Goal: Check status

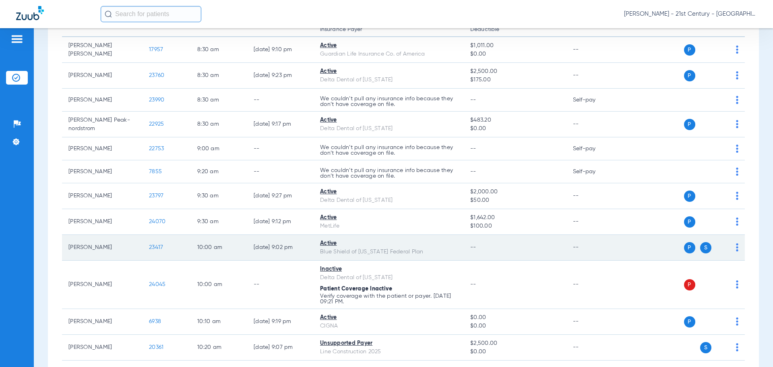
scroll to position [161, 0]
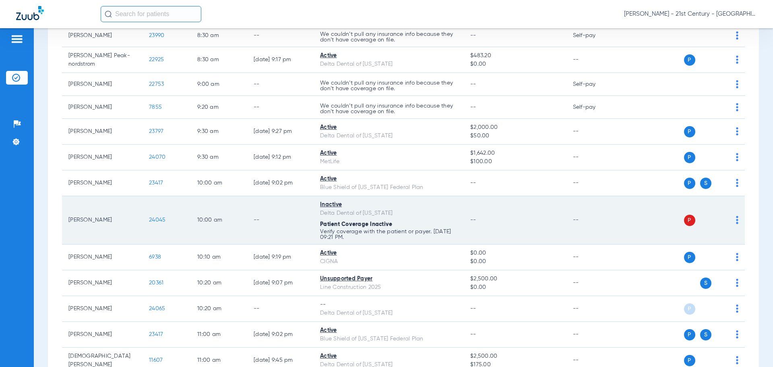
click at [603, 244] on td "--" at bounding box center [594, 220] width 54 height 48
drag, startPoint x: 312, startPoint y: 223, endPoint x: 374, endPoint y: 220, distance: 62.1
click at [374, 220] on tr "[PERSON_NAME] 24045 10:00 AM -- Inactive Delta Dental of [US_STATE] Patient Cov…" at bounding box center [403, 220] width 683 height 48
click at [379, 43] on p "Verify coverage with the patient or payer. [DATE] 09:21 PM." at bounding box center [388, 36] width 137 height 11
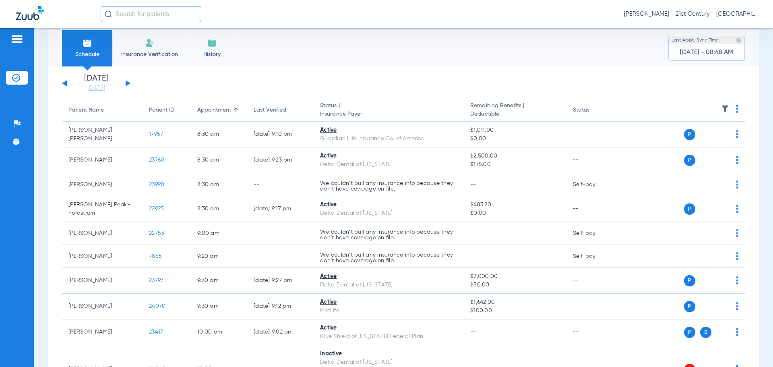
scroll to position [0, 0]
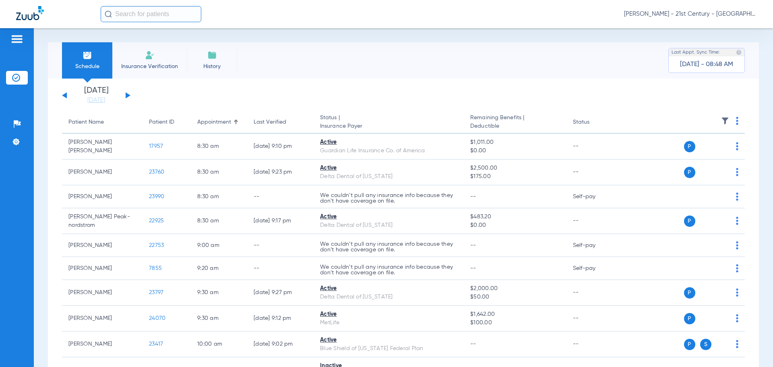
click at [427, 104] on app-single-date-navigator "[DATE] [DATE] [DATE] [DATE] [DATE] [DATE] [DATE] [DATE] [DATE] [DATE] [DATE] [D…" at bounding box center [403, 96] width 683 height 18
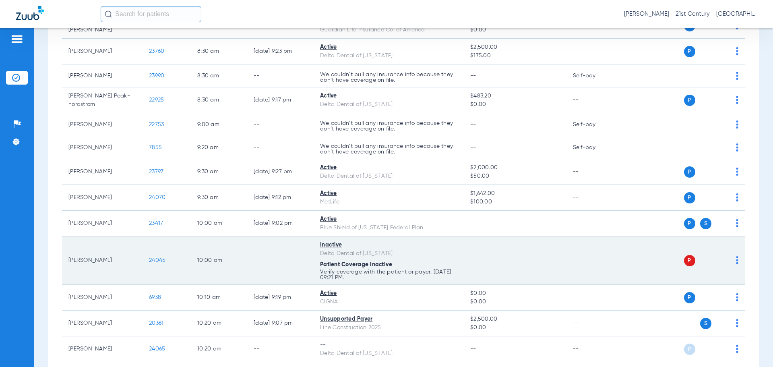
drag, startPoint x: 383, startPoint y: 255, endPoint x: 325, endPoint y: 258, distance: 58.8
click at [325, 258] on td "Inactive Delta Dental of [US_STATE] Patient Coverage Inactive Verify coverage w…" at bounding box center [389, 260] width 150 height 48
drag, startPoint x: 324, startPoint y: 258, endPoint x: 354, endPoint y: 257, distance: 30.2
click at [354, 257] on td "Inactive Delta Dental of [US_STATE] Patient Coverage Inactive Verify coverage w…" at bounding box center [389, 260] width 150 height 48
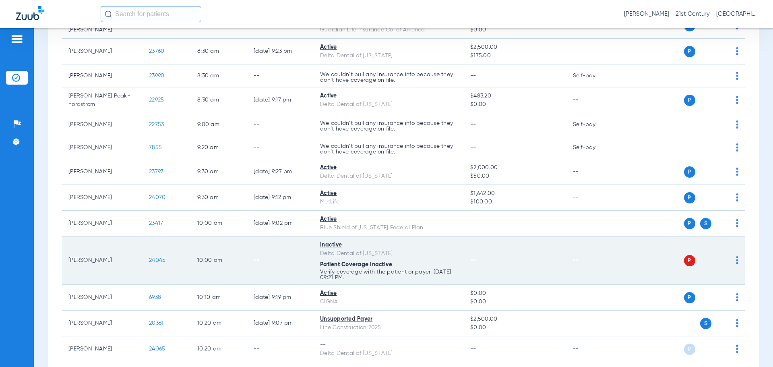
click at [354, 257] on div "Delta Dental of [US_STATE]" at bounding box center [388, 253] width 137 height 8
drag, startPoint x: 354, startPoint y: 257, endPoint x: 348, endPoint y: 245, distance: 12.6
click at [348, 245] on td "Inactive Delta Dental of [US_STATE] Patient Coverage Inactive Verify coverage w…" at bounding box center [389, 260] width 150 height 48
click at [348, 245] on div "Inactive" at bounding box center [388, 245] width 137 height 8
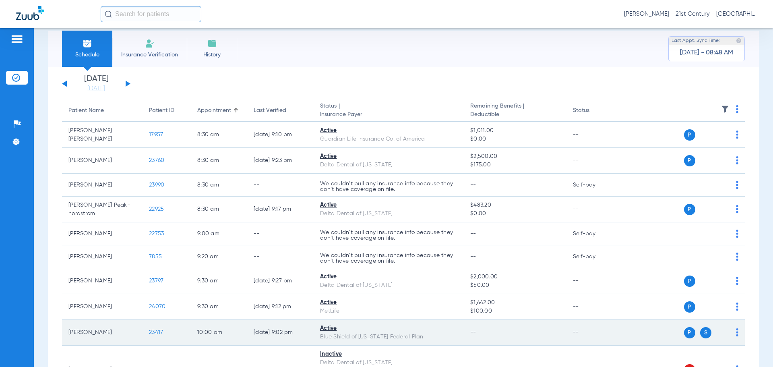
scroll to position [0, 0]
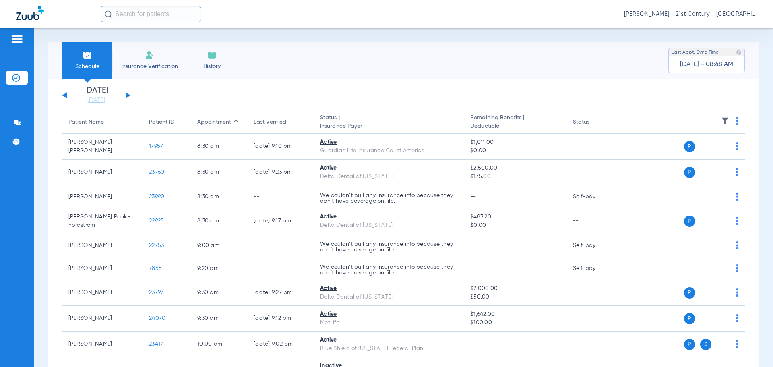
click at [129, 95] on button at bounding box center [128, 95] width 5 height 6
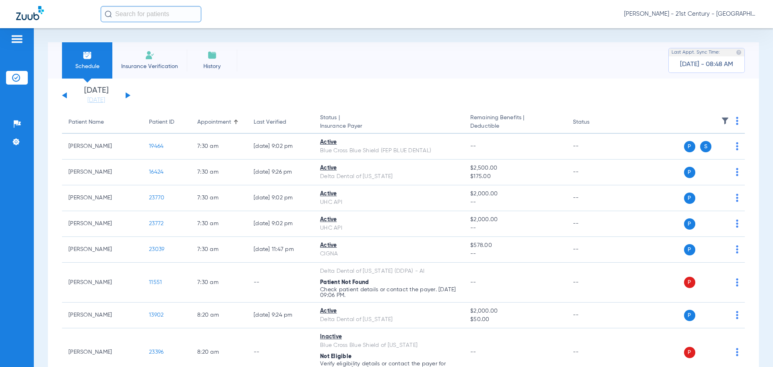
click at [63, 95] on button at bounding box center [64, 95] width 5 height 6
